Goal: Communication & Community: Answer question/provide support

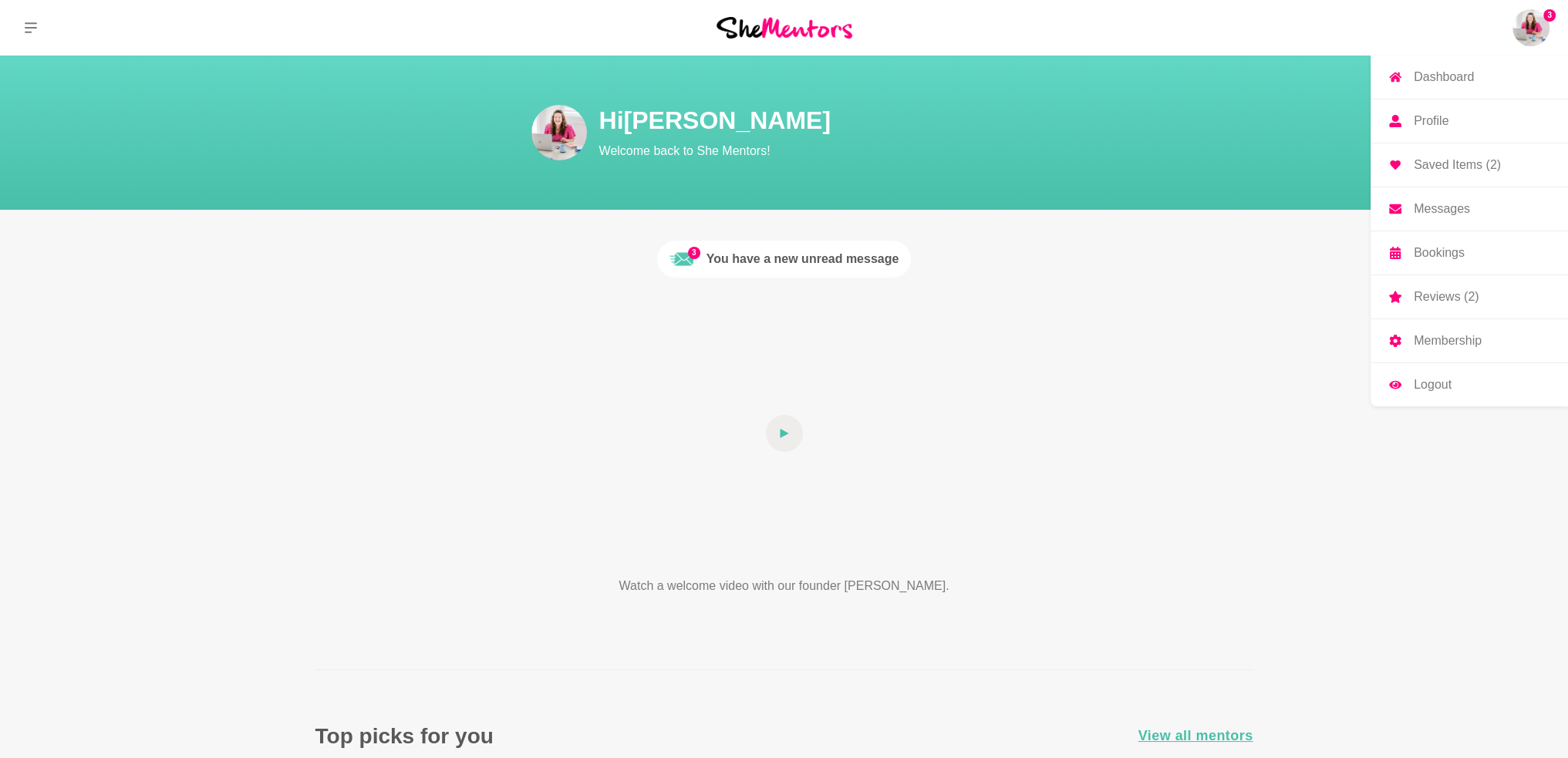
click at [1530, 33] on img at bounding box center [1531, 28] width 37 height 37
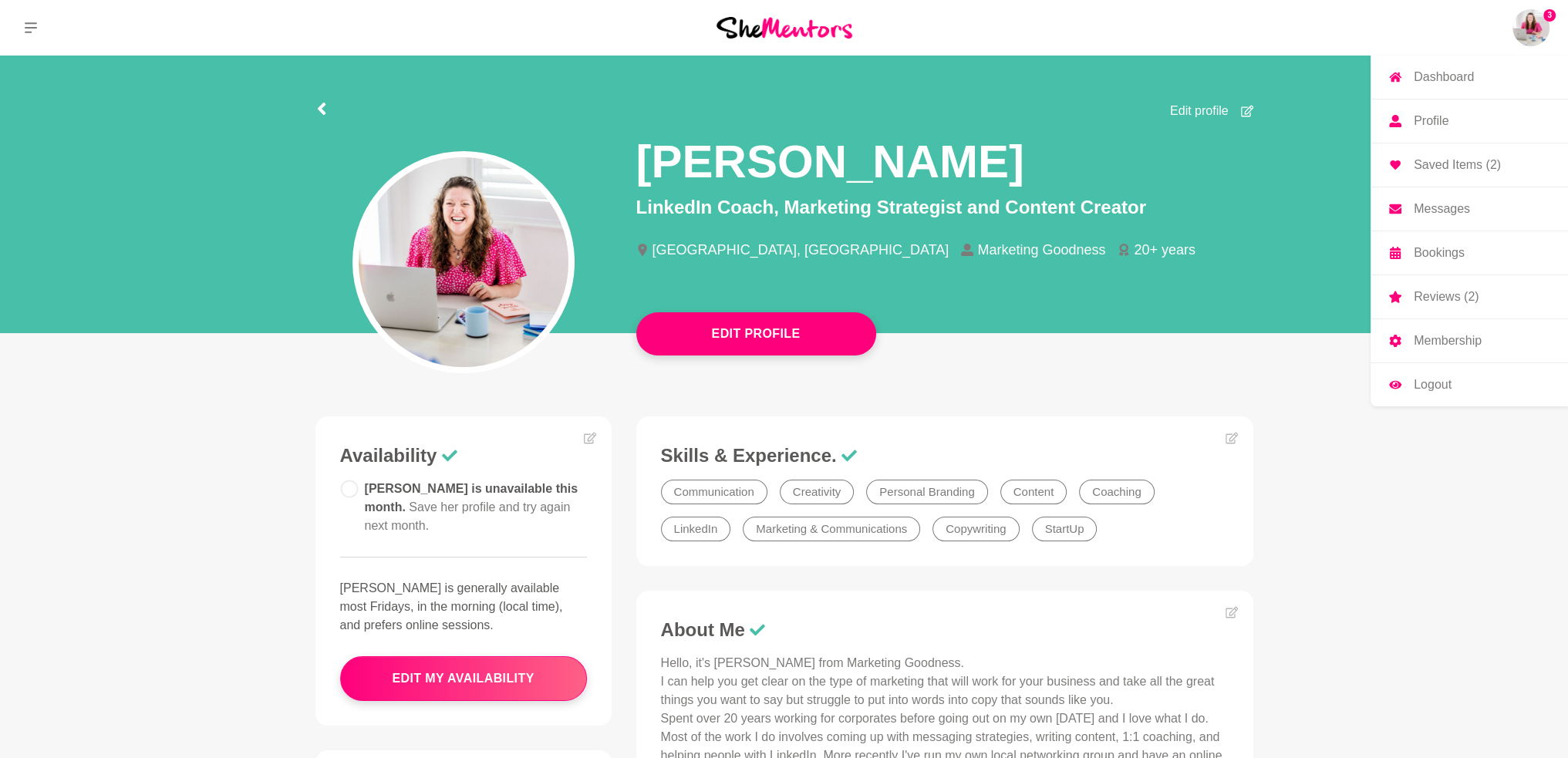
click at [1460, 212] on p "Messages" at bounding box center [1442, 209] width 56 height 12
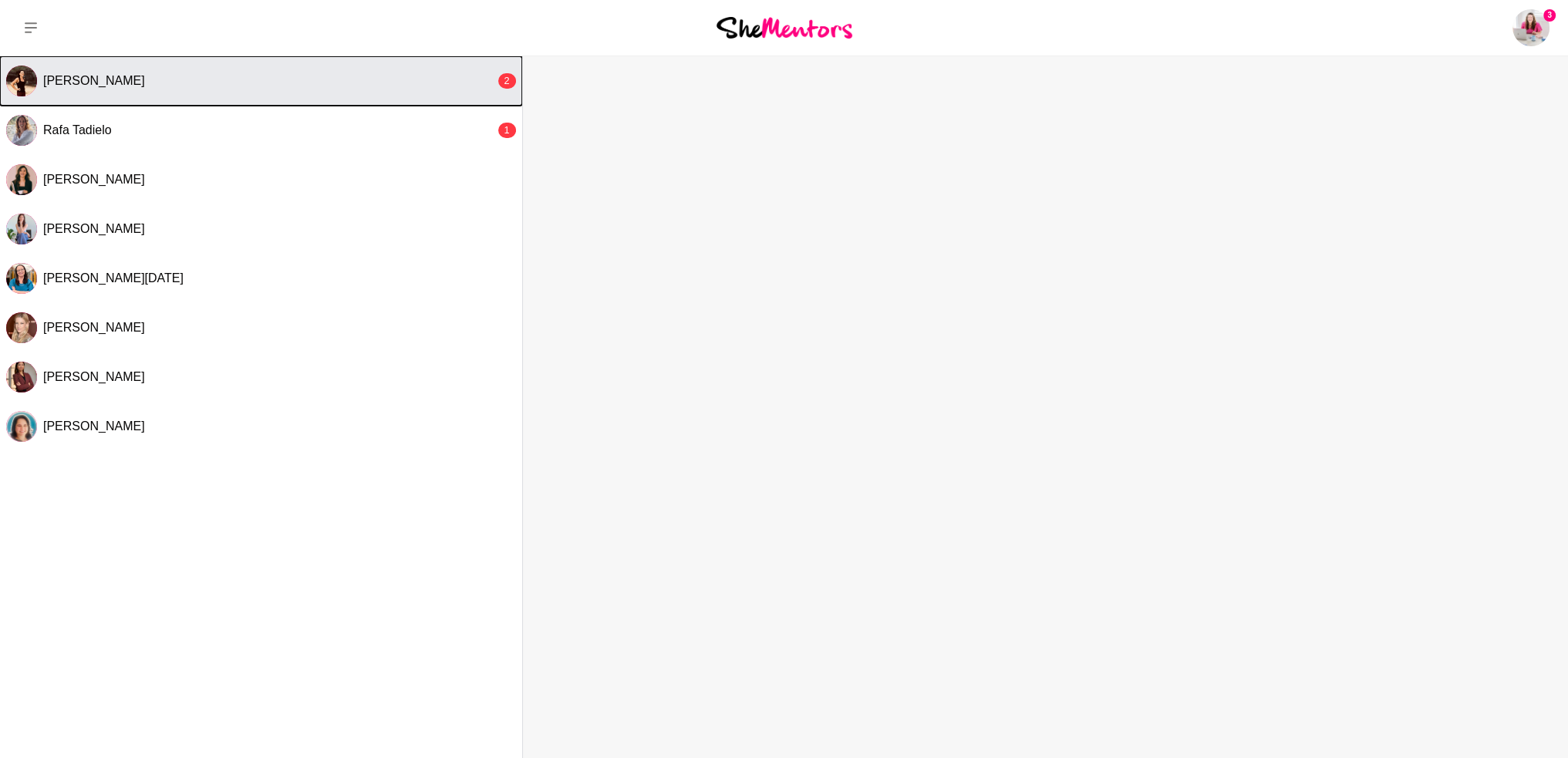
click at [262, 84] on div "[PERSON_NAME]" at bounding box center [269, 81] width 452 height 16
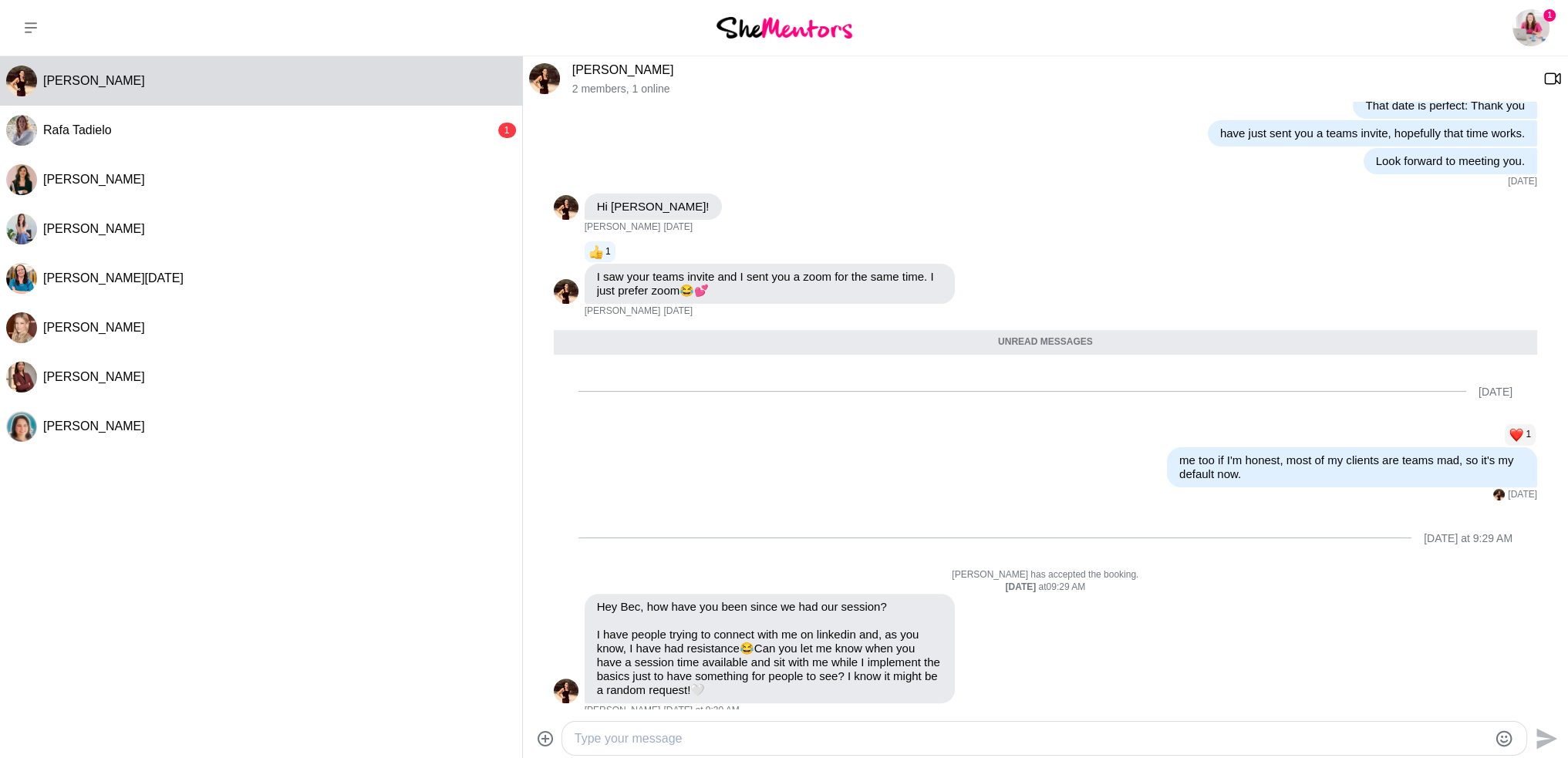
scroll to position [561, 0]
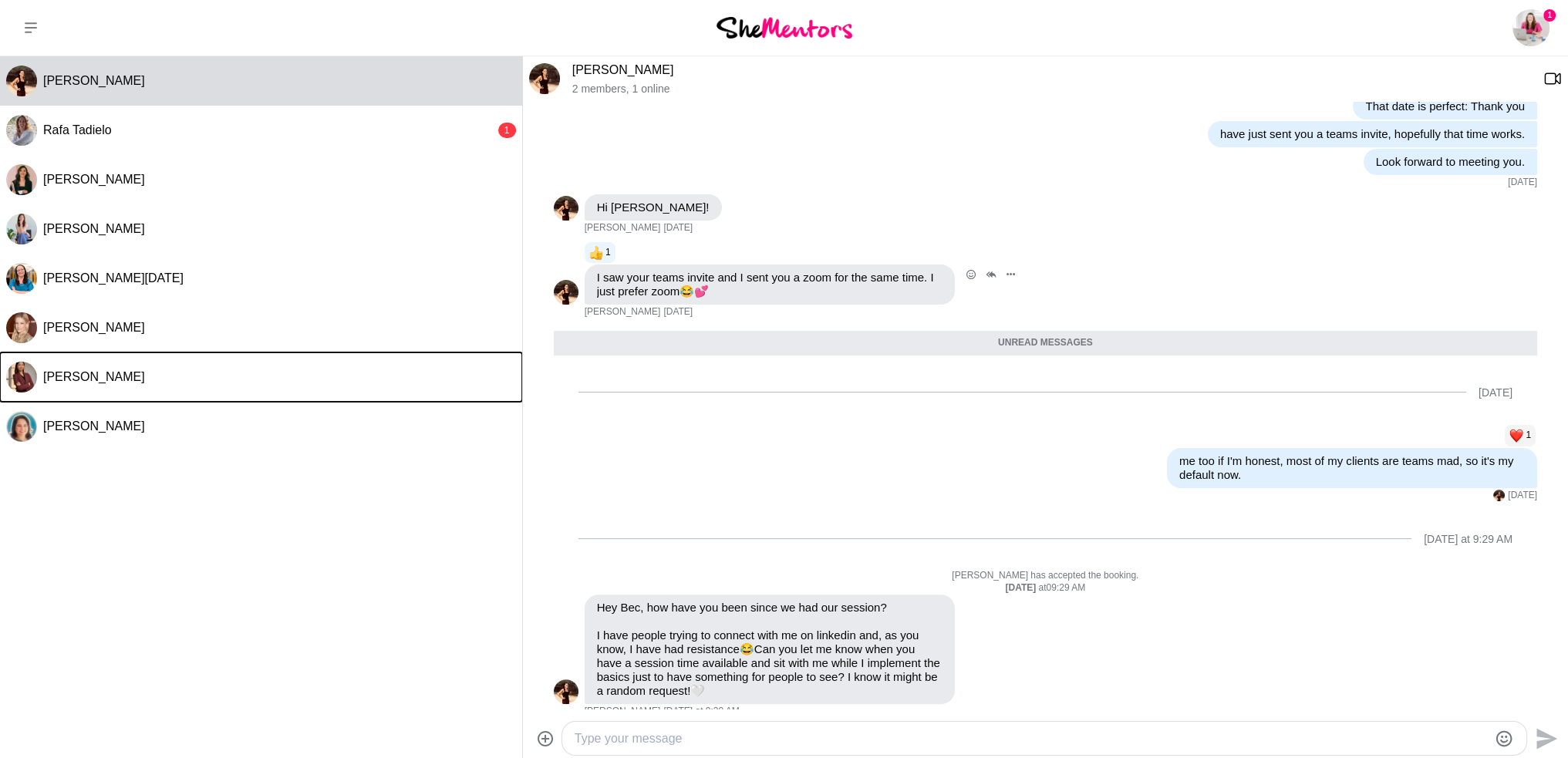
drag, startPoint x: 495, startPoint y: 386, endPoint x: 531, endPoint y: 225, distance: 165.0
click at [503, 334] on div "[PERSON_NAME] [PERSON_NAME] 1 [PERSON_NAME] [PERSON_NAME] [PERSON_NAME][DATE] […" at bounding box center [261, 404] width 523 height 695
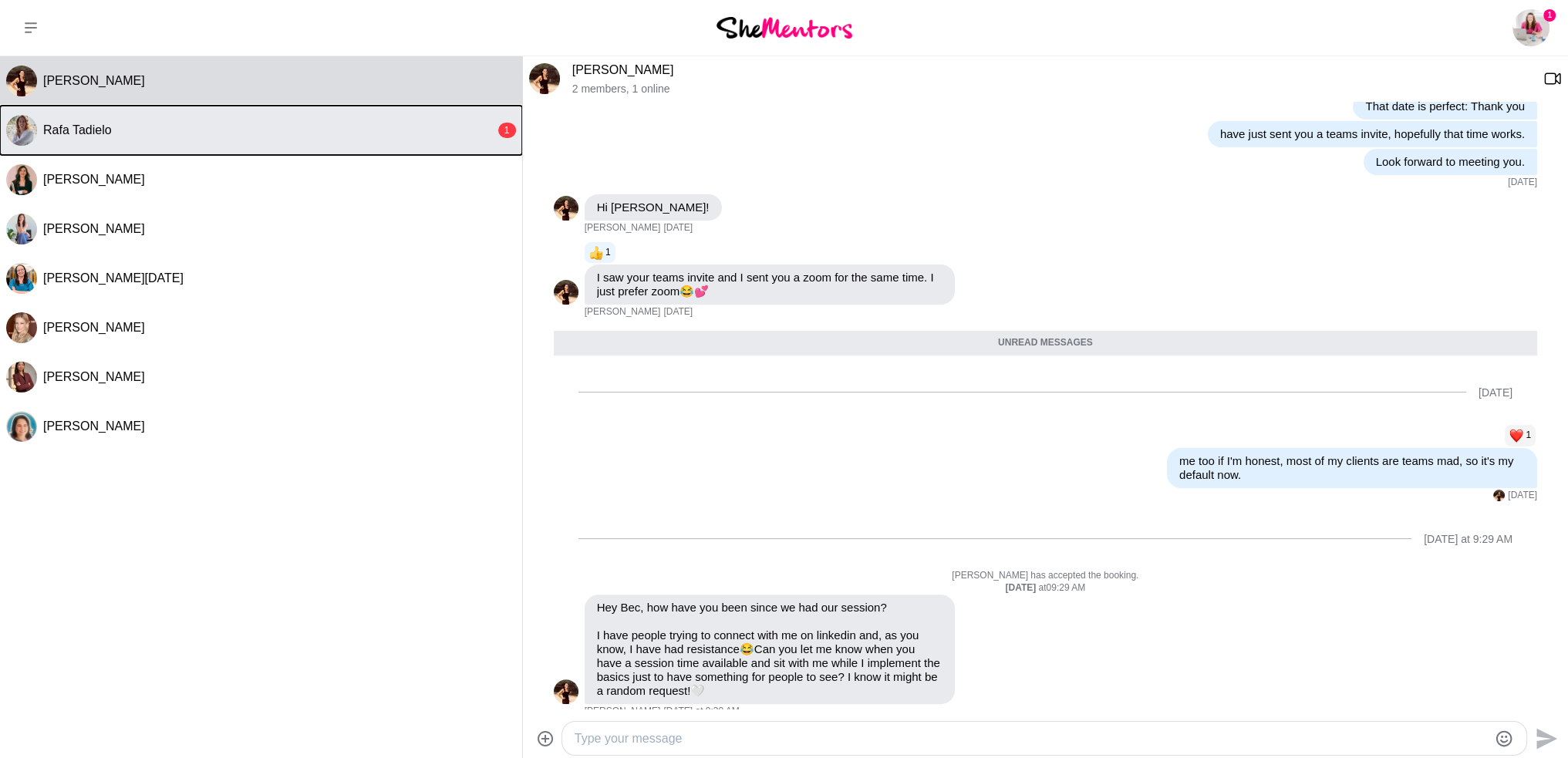
click at [176, 134] on div "Rafa Tadielo" at bounding box center [269, 130] width 452 height 16
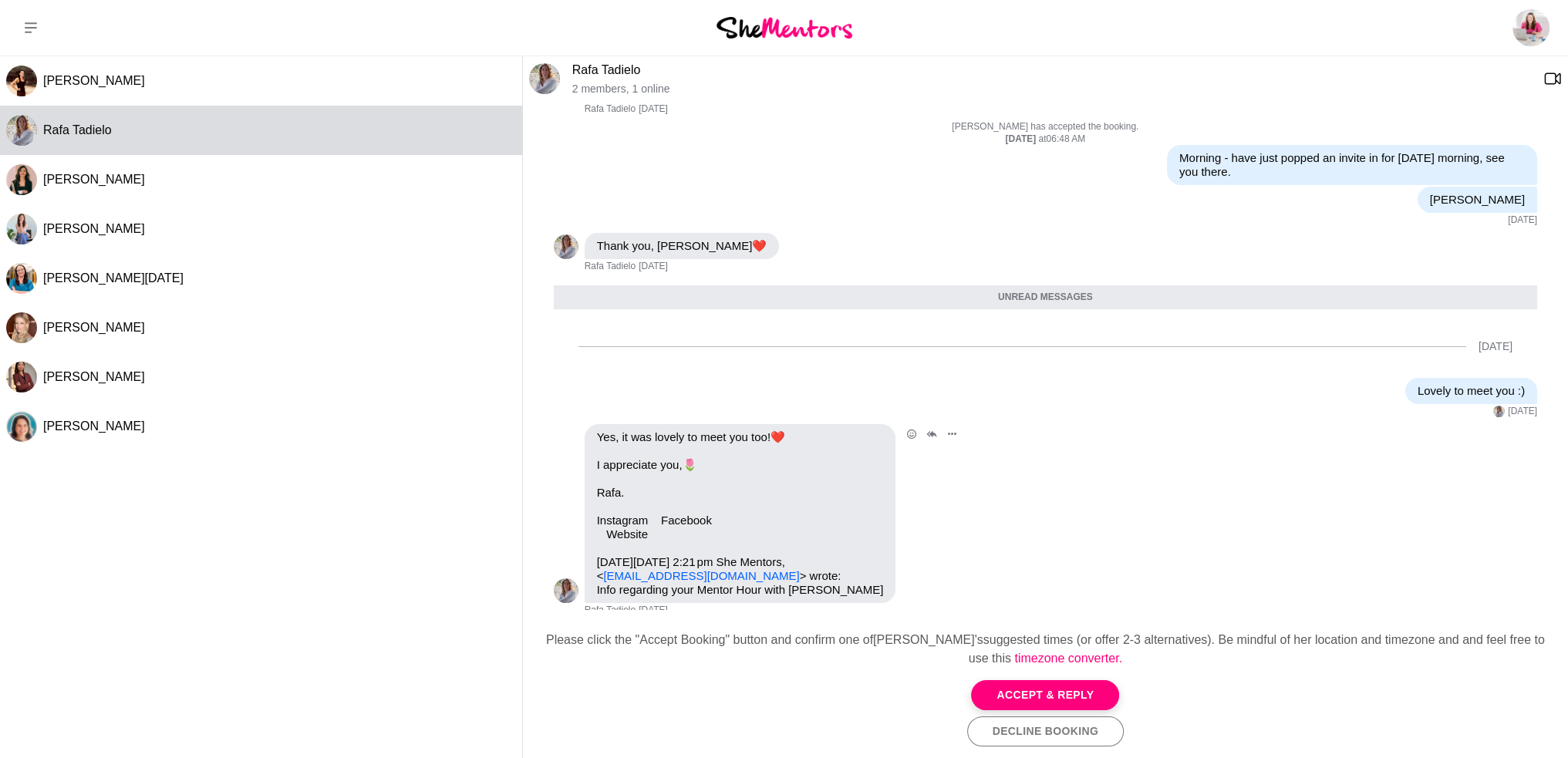
scroll to position [281, 0]
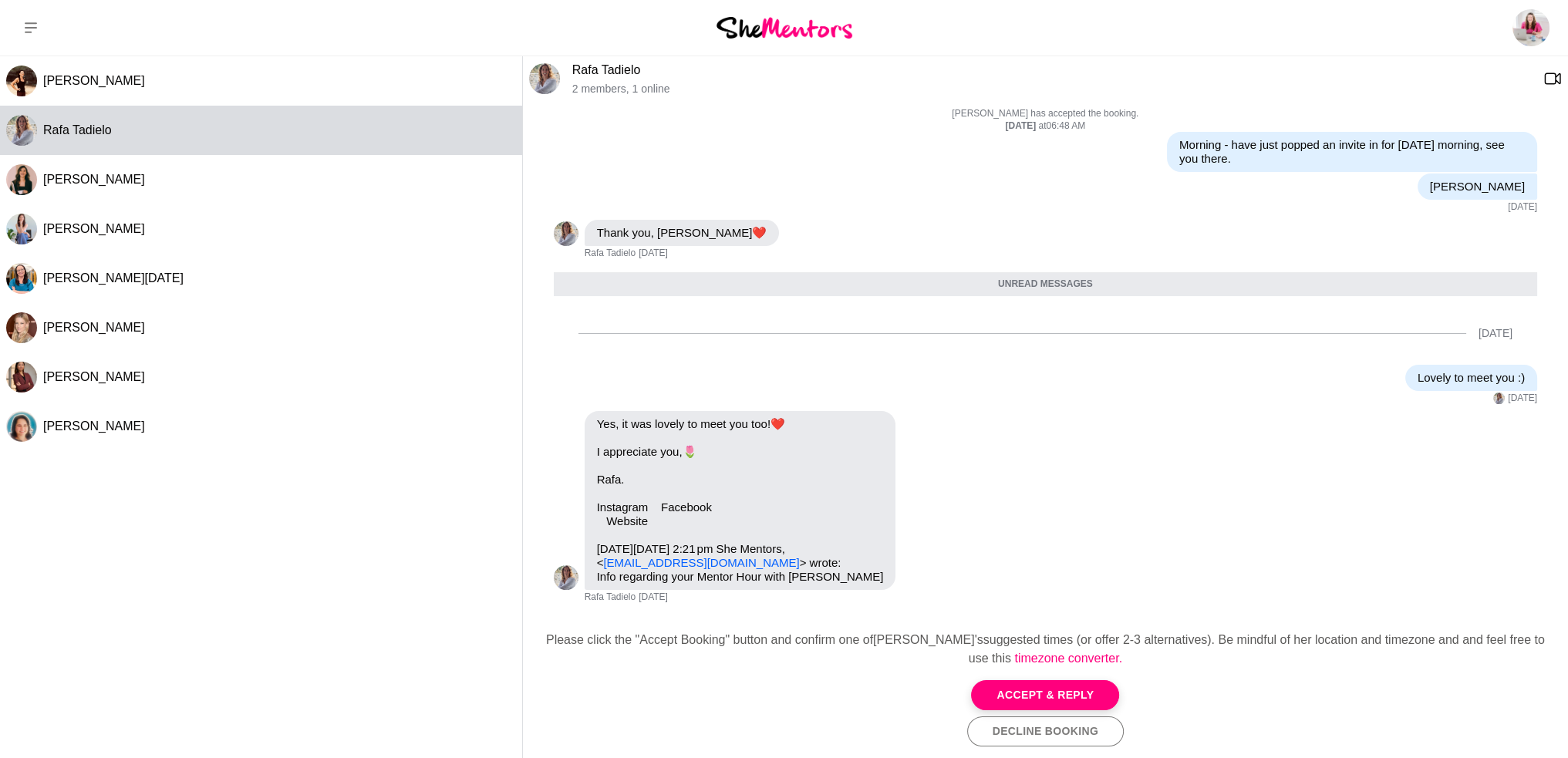
click at [1077, 677] on div "Please click the "Accept Booking" button and confirm one of [PERSON_NAME]'s sug…" at bounding box center [1045, 689] width 1045 height 141
click at [1081, 693] on button "Accept & Reply" at bounding box center [1045, 695] width 148 height 30
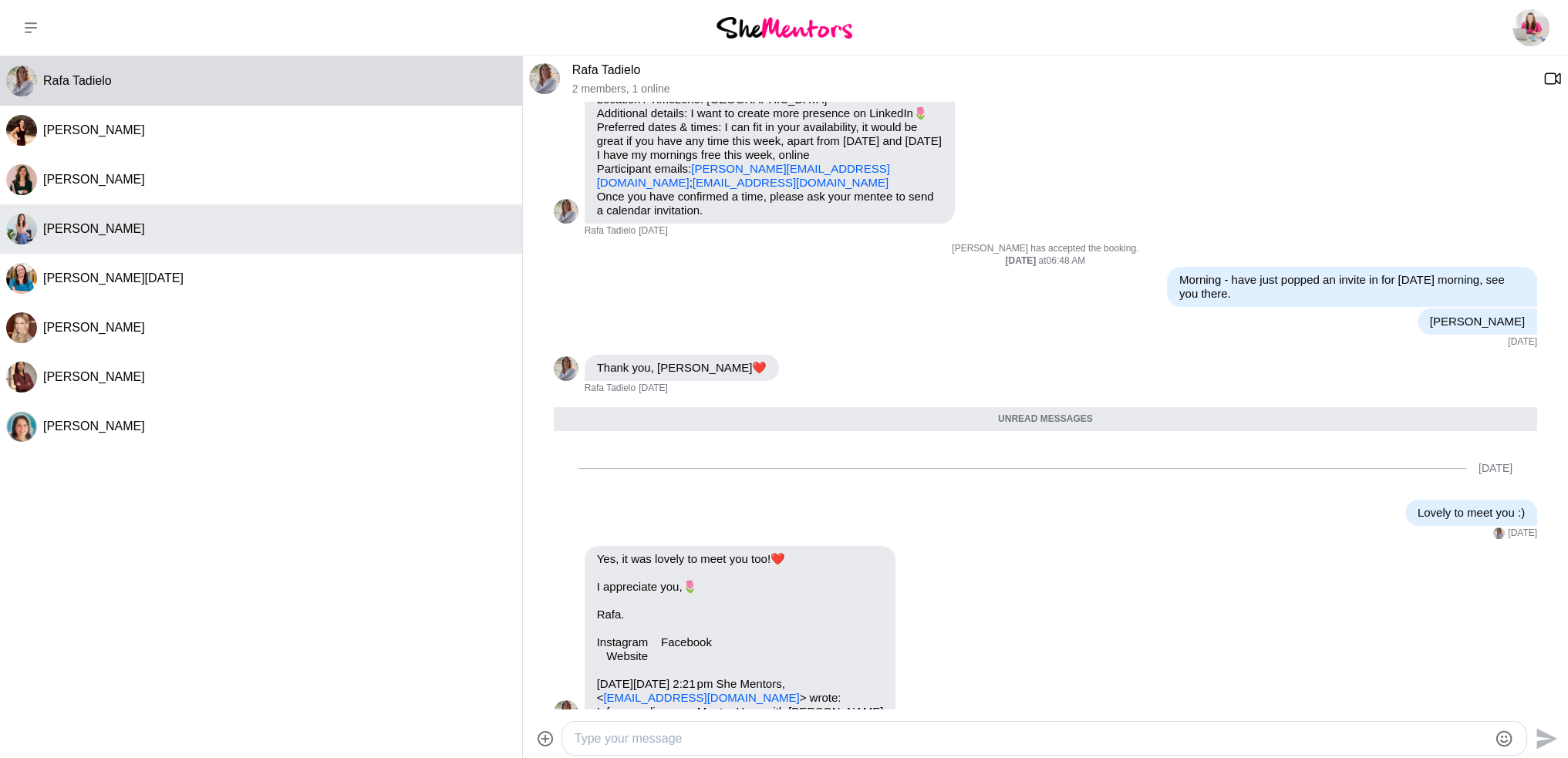
scroll to position [0, 0]
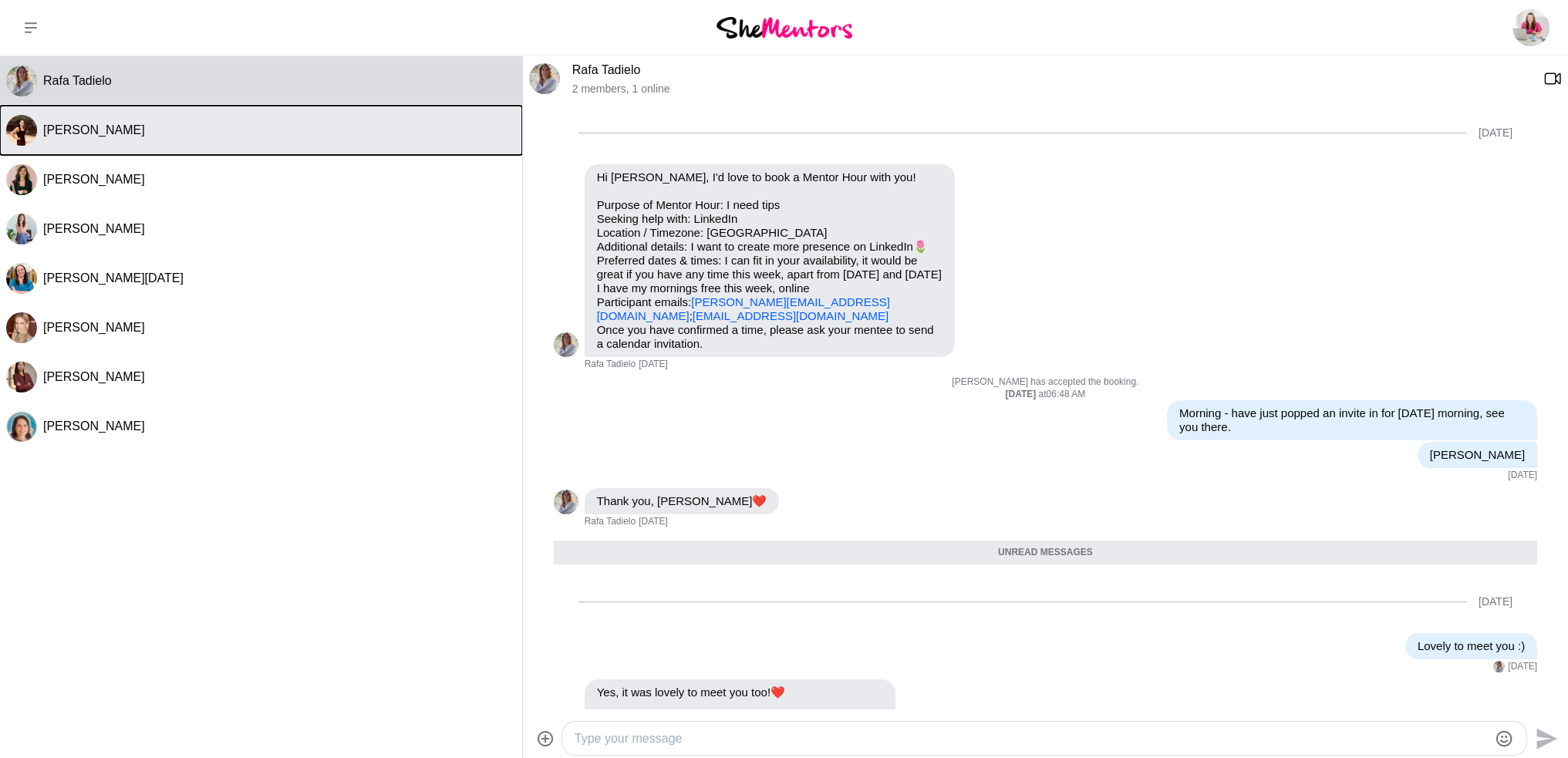
click at [245, 135] on div "[PERSON_NAME]" at bounding box center [279, 130] width 473 height 16
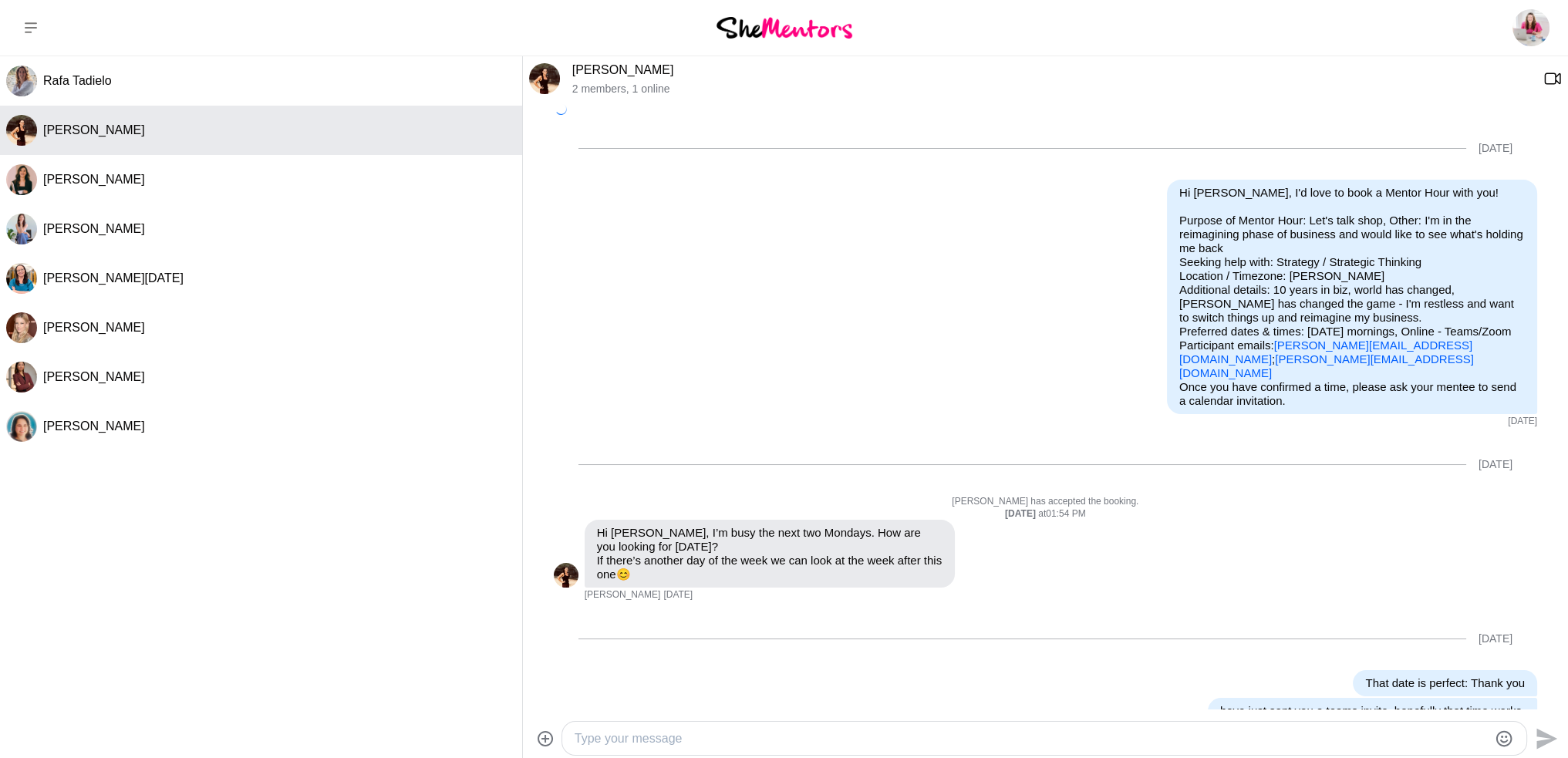
scroll to position [525, 0]
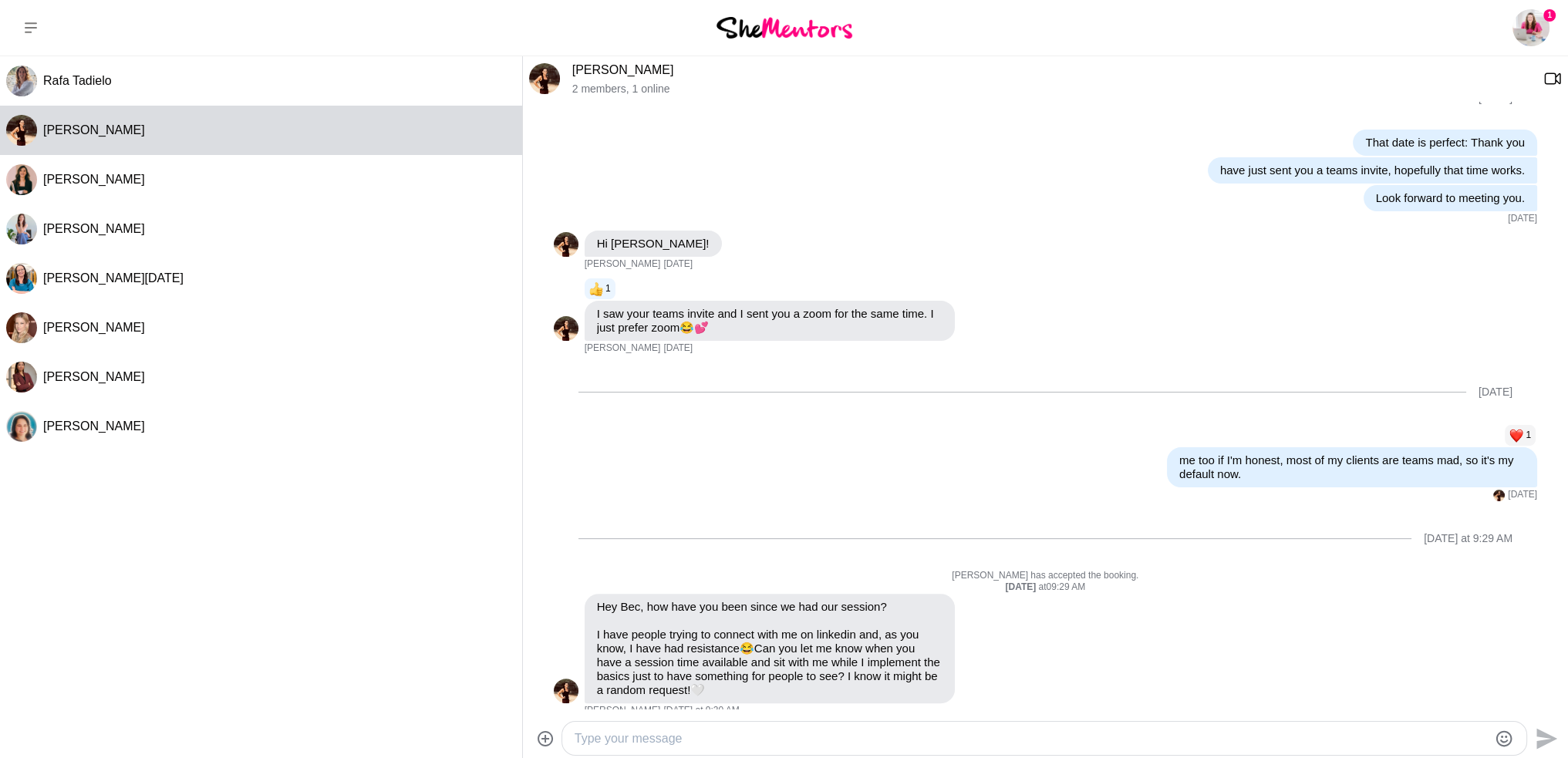
click at [772, 744] on textarea "Type your message" at bounding box center [1031, 738] width 913 height 18
type textarea "Hello - I've been great thank you."
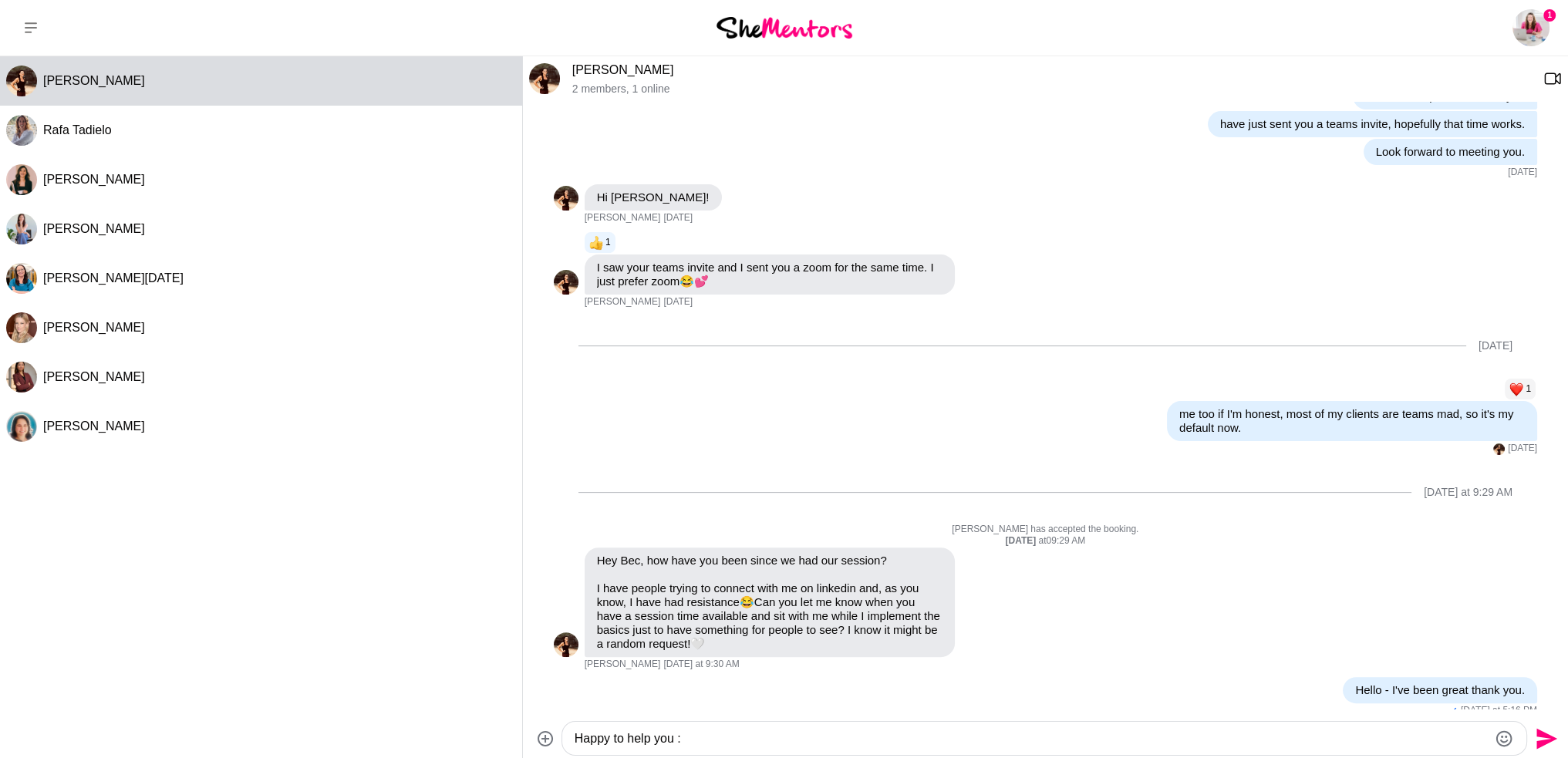
type textarea "Happy to help you :)"
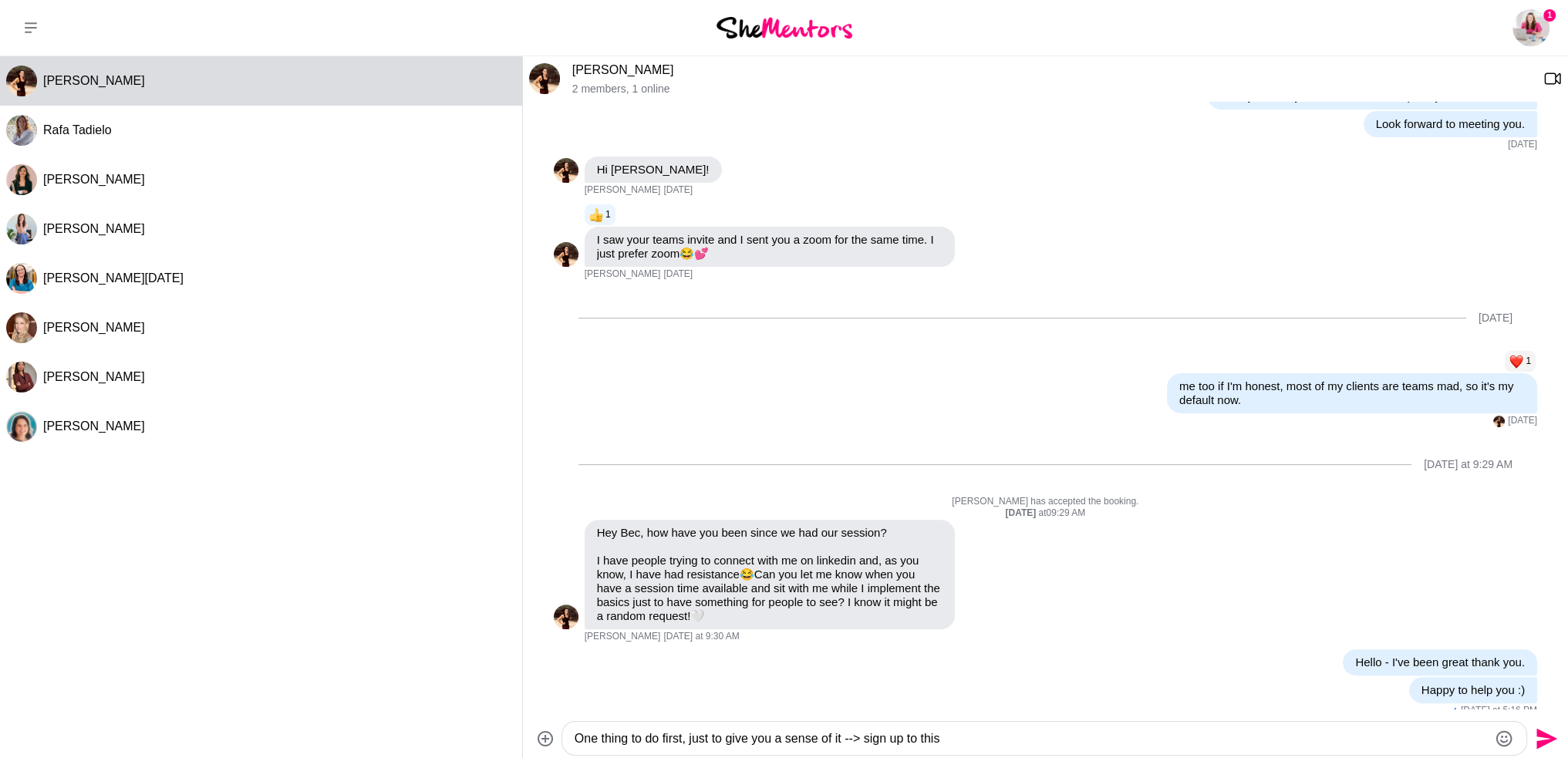
type textarea "One thing to do first, just to give you a sense of it --> sign up to this."
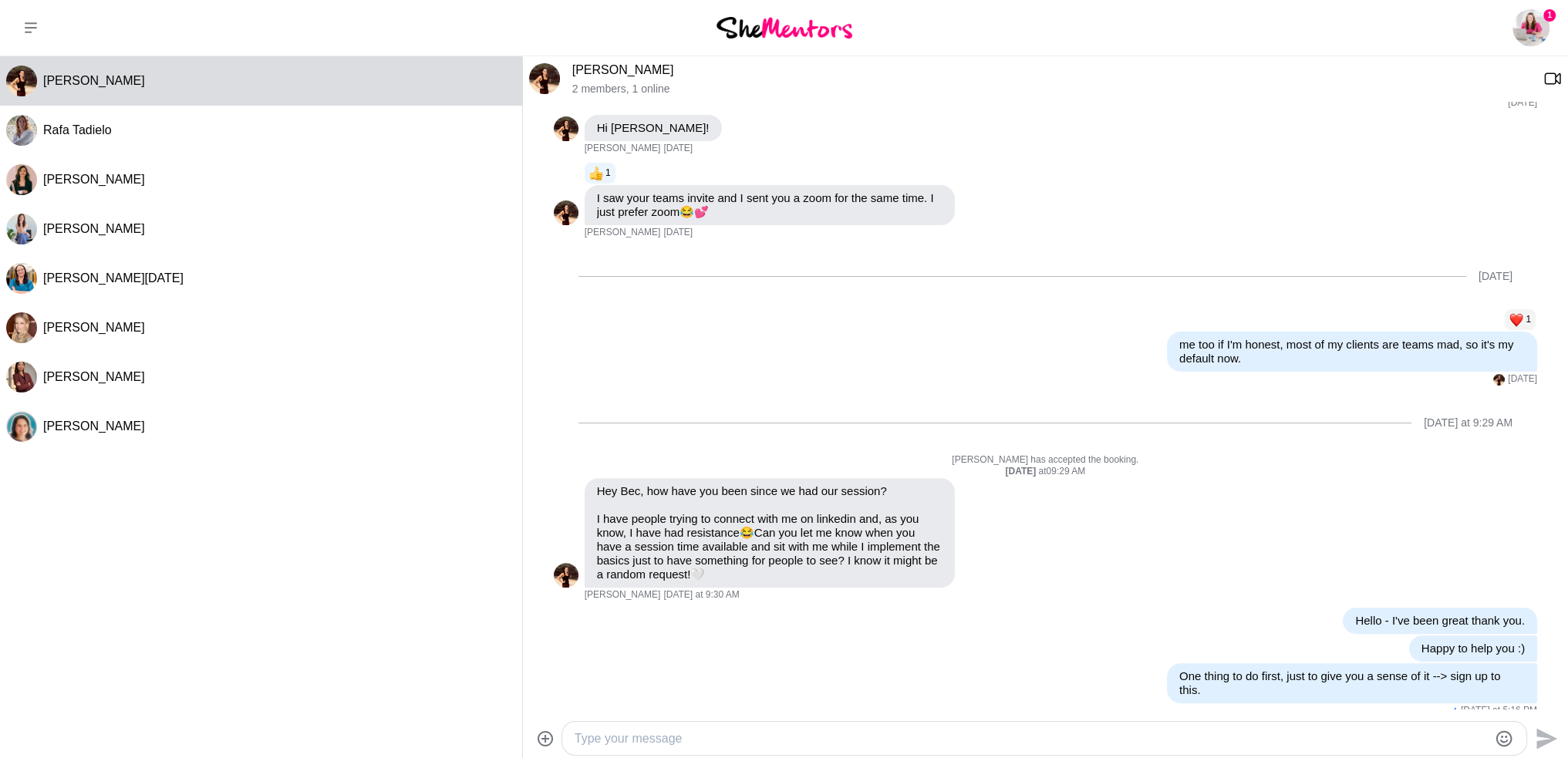
click at [637, 741] on textarea "Type your message" at bounding box center [1031, 738] width 913 height 18
paste textarea "[URL][DOMAIN_NAME]"
type textarea "[URL][DOMAIN_NAME]"
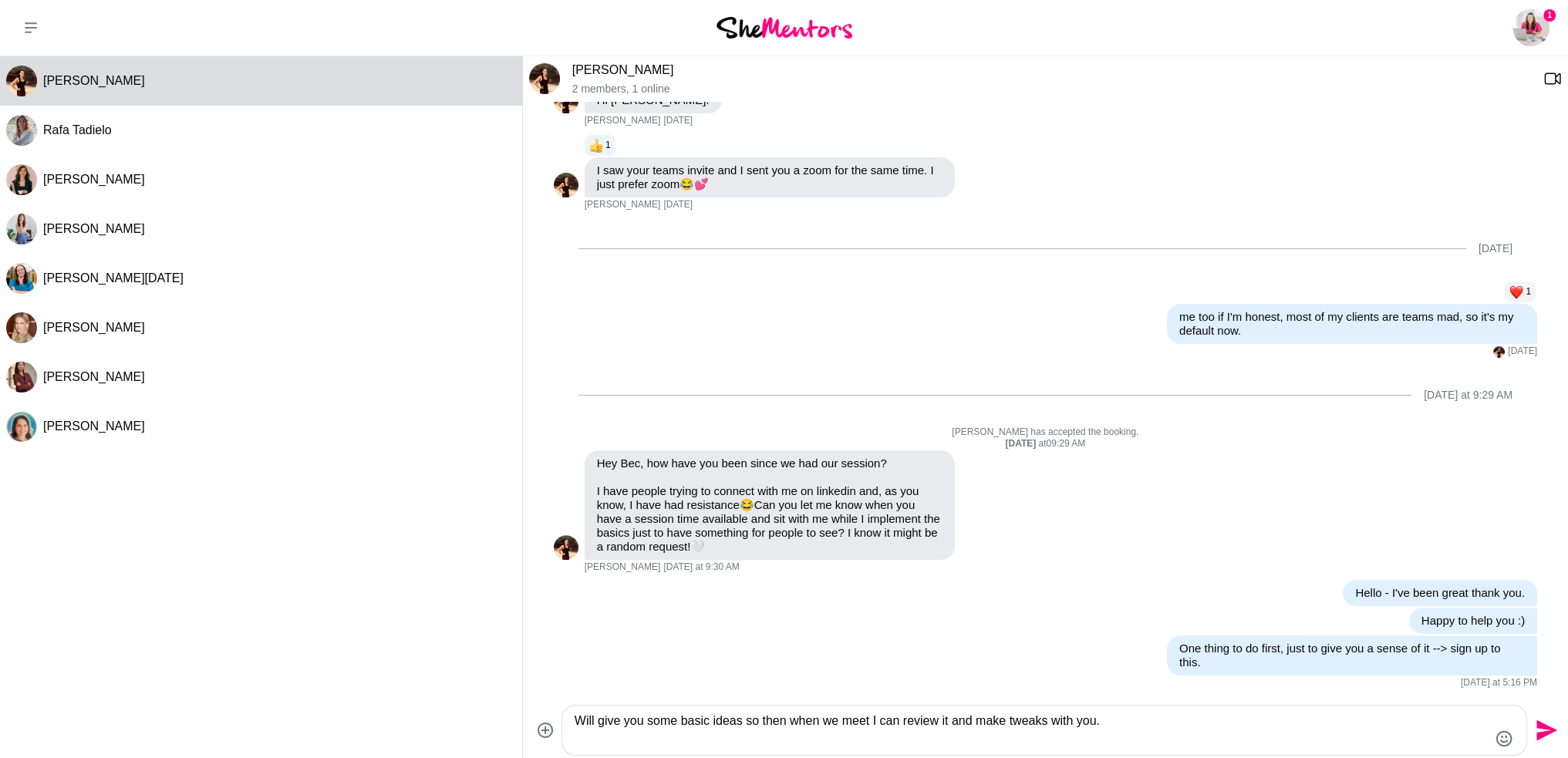
type textarea "Will give you some basic ideas so then when we meet I can review it and make tw…"
click at [1542, 724] on icon "Send" at bounding box center [1547, 731] width 21 height 21
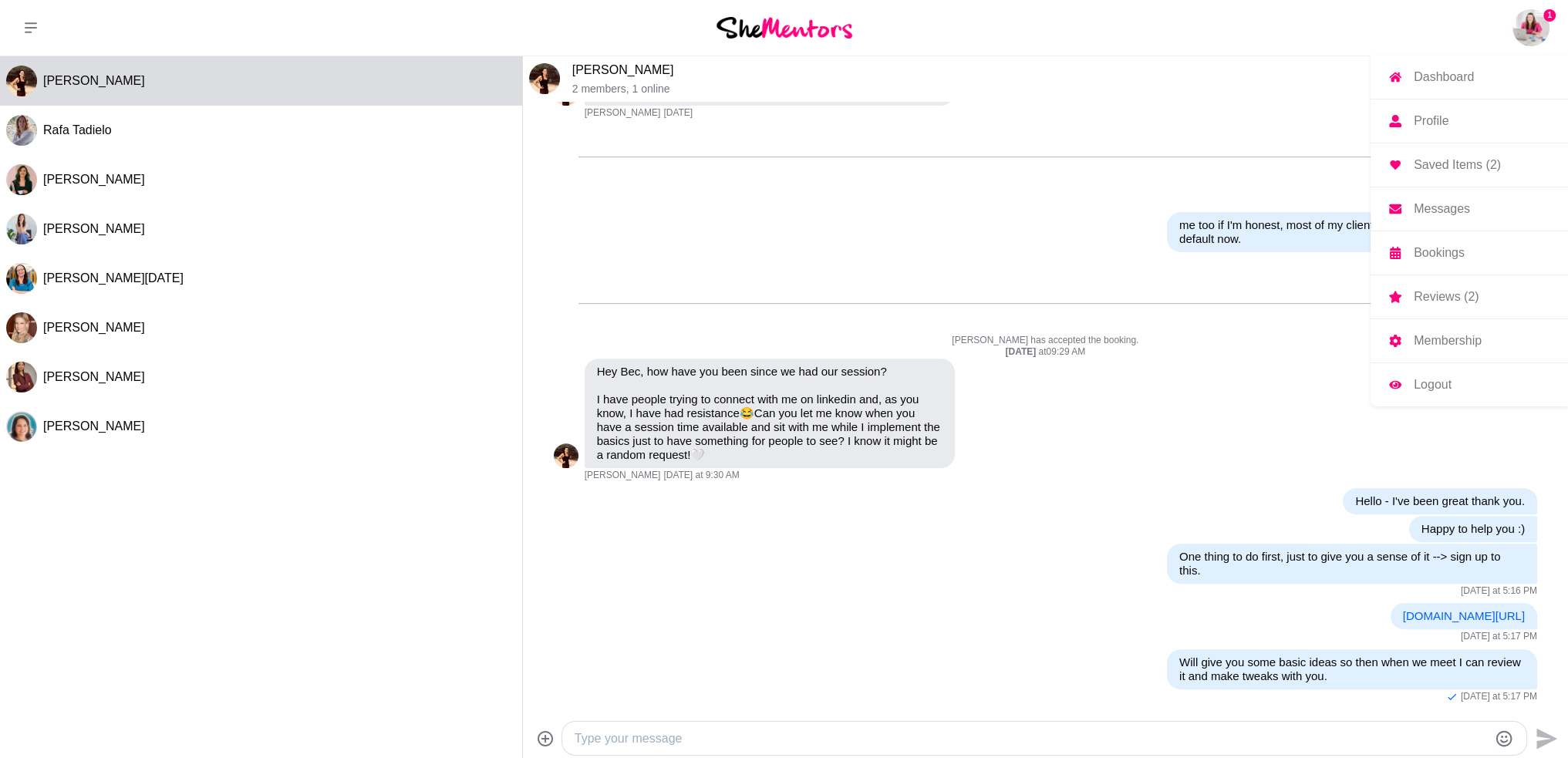
click at [1456, 71] on p "Dashboard" at bounding box center [1444, 77] width 60 height 12
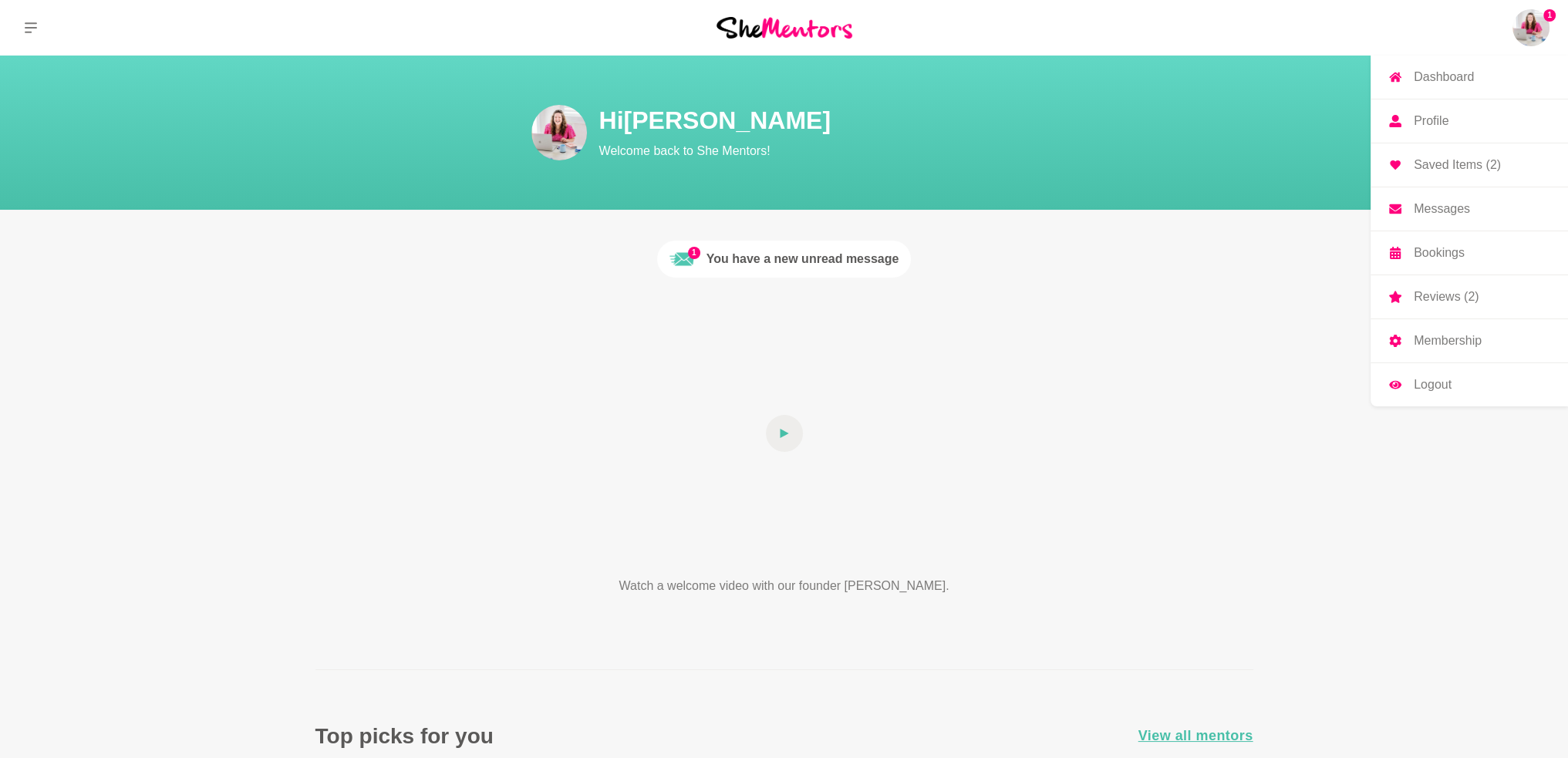
click at [1520, 31] on img at bounding box center [1531, 28] width 37 height 37
